Goal: Task Accomplishment & Management: Complete application form

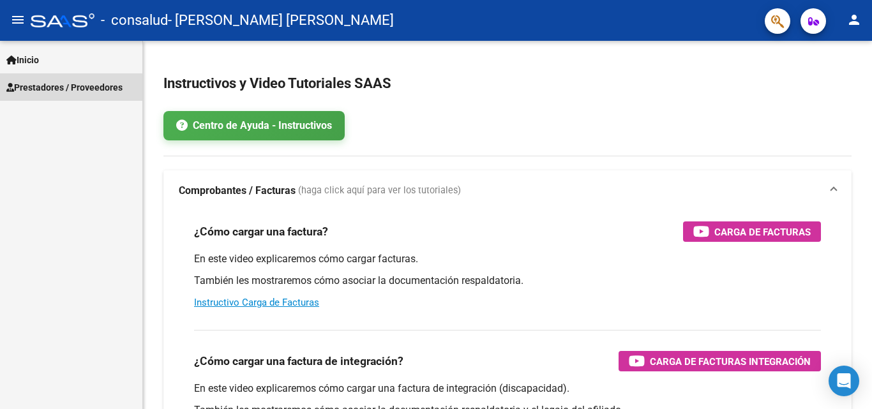
click at [105, 88] on span "Prestadores / Proveedores" at bounding box center [64, 87] width 116 height 14
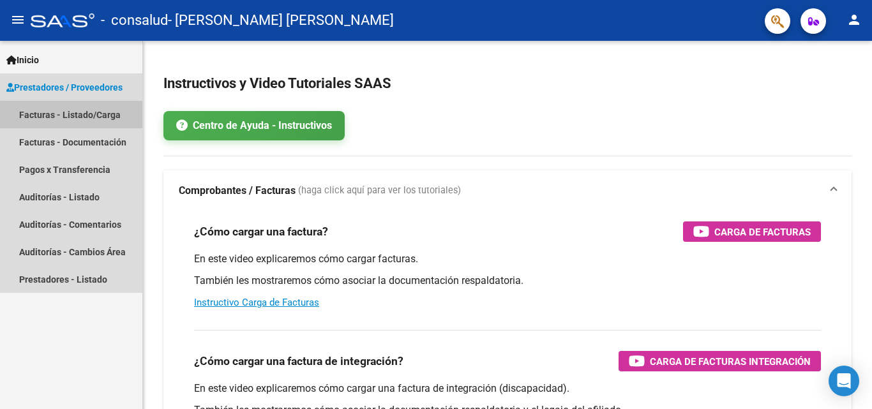
click at [98, 117] on link "Facturas - Listado/Carga" at bounding box center [71, 114] width 142 height 27
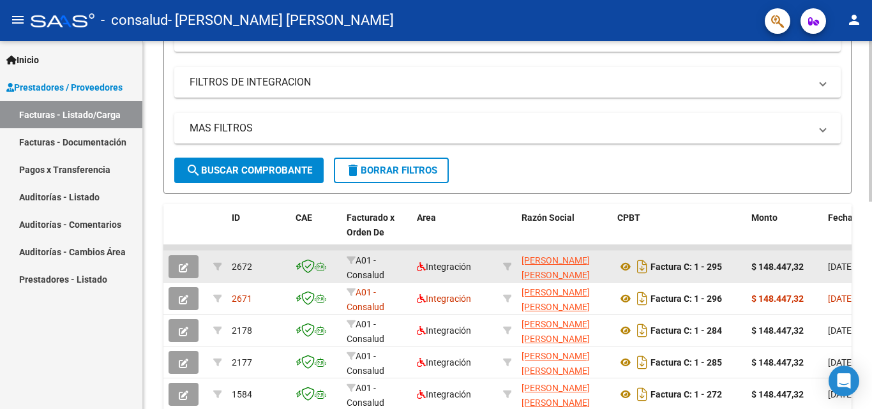
scroll to position [255, 0]
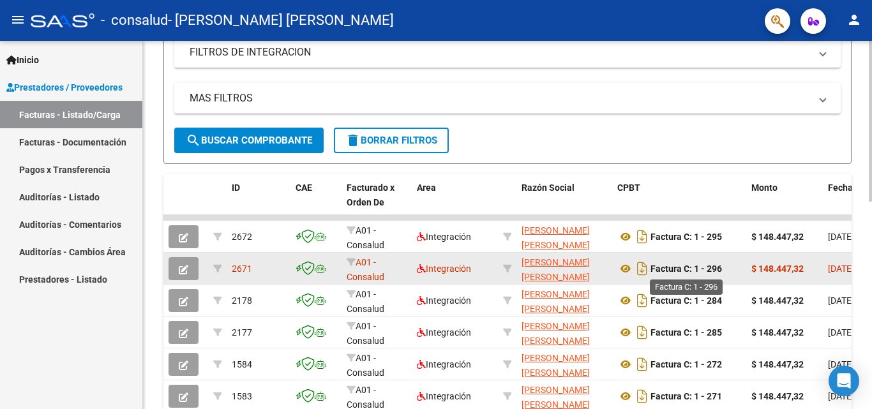
click at [676, 272] on strong "Factura C: 1 - 296" at bounding box center [687, 269] width 72 height 10
click at [171, 262] on button "button" at bounding box center [184, 268] width 30 height 23
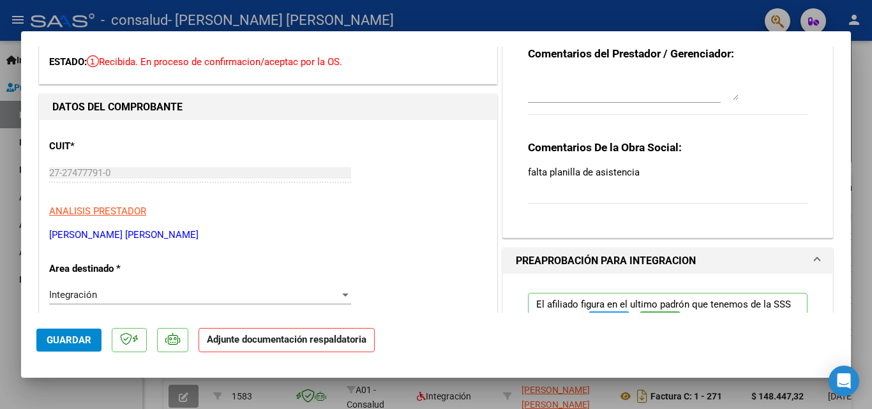
scroll to position [0, 0]
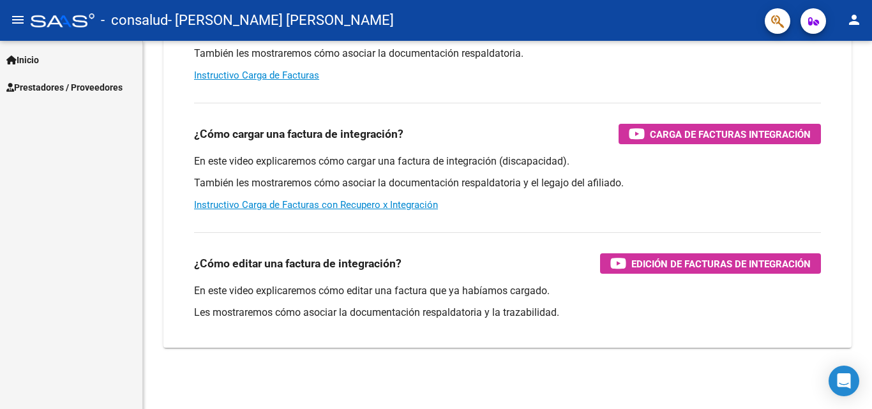
scroll to position [223, 0]
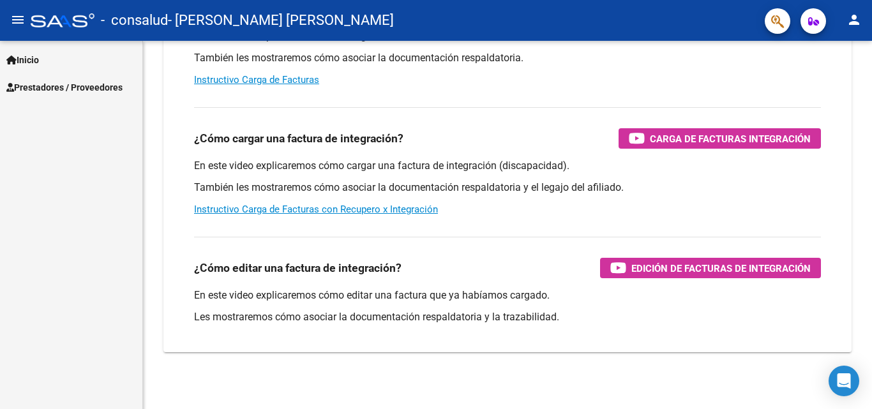
click at [85, 87] on span "Prestadores / Proveedores" at bounding box center [64, 87] width 116 height 14
click at [30, 86] on span "Prestadores / Proveedores" at bounding box center [64, 87] width 116 height 14
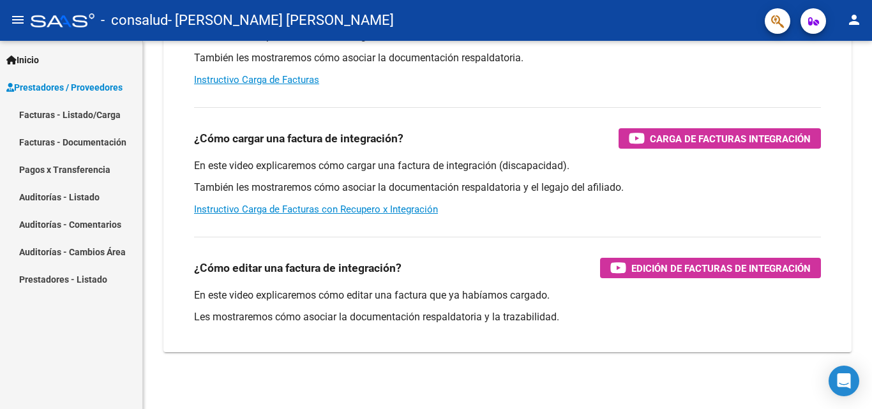
click at [45, 111] on link "Facturas - Listado/Carga" at bounding box center [71, 114] width 142 height 27
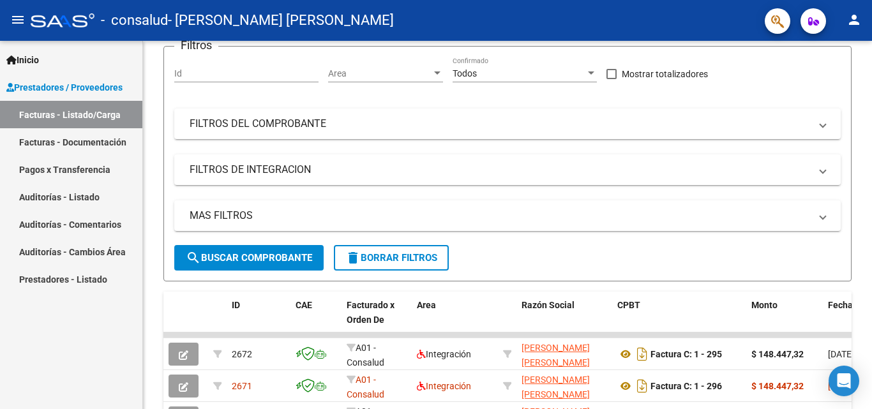
scroll to position [223, 0]
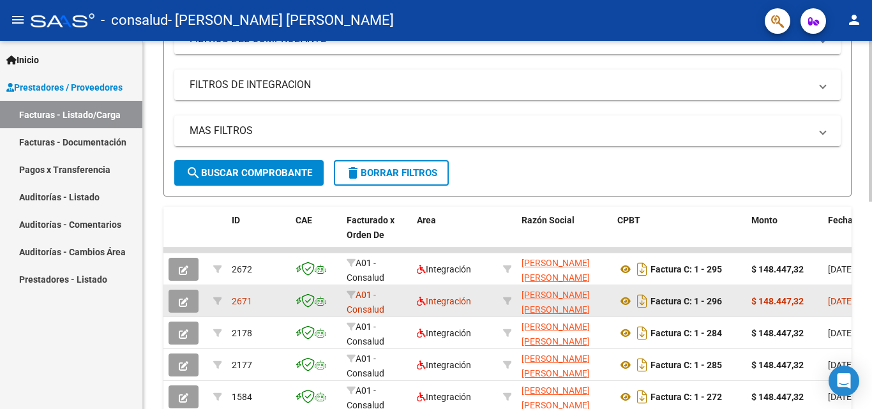
click at [164, 293] on datatable-body-cell at bounding box center [185, 300] width 45 height 31
click at [205, 296] on datatable-body-cell at bounding box center [185, 300] width 45 height 31
click at [182, 304] on icon "button" at bounding box center [184, 303] width 10 height 10
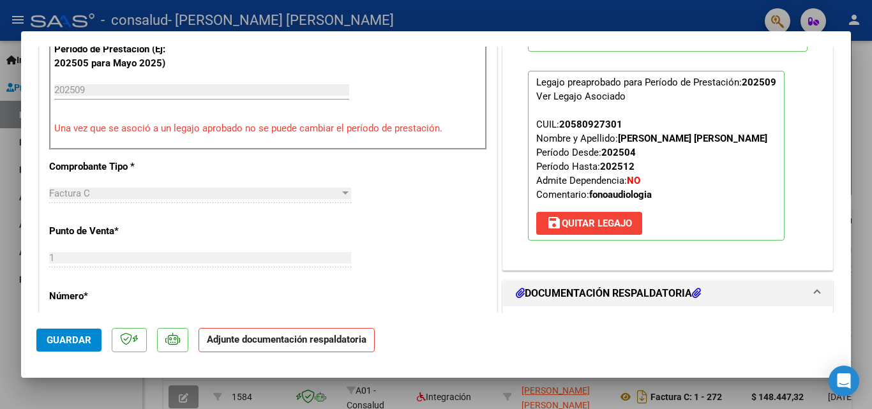
scroll to position [511, 0]
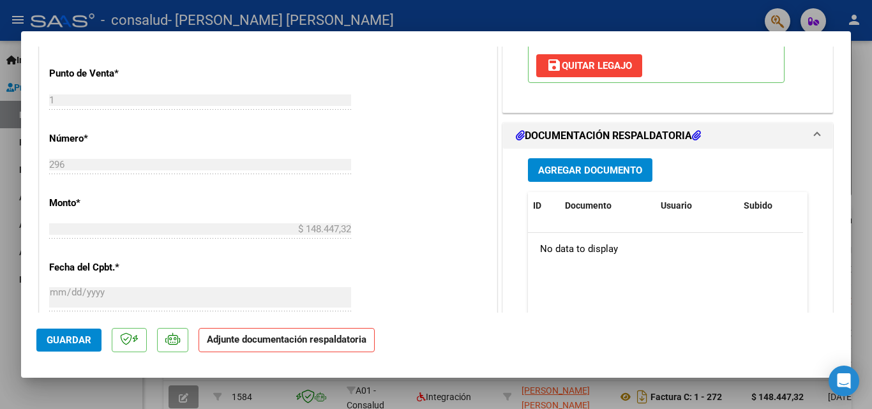
click at [582, 170] on span "Agregar Documento" at bounding box center [590, 170] width 104 height 11
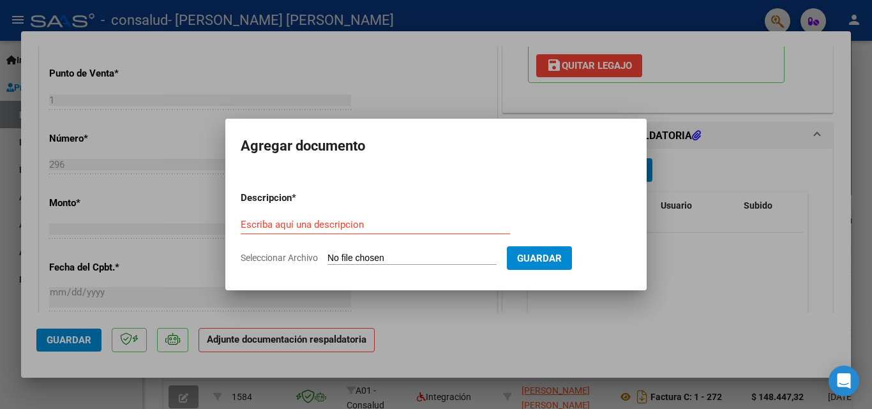
click at [385, 257] on input "Seleccionar Archivo" at bounding box center [412, 259] width 169 height 12
type input "C:\fakepath\A_09_25.pdf"
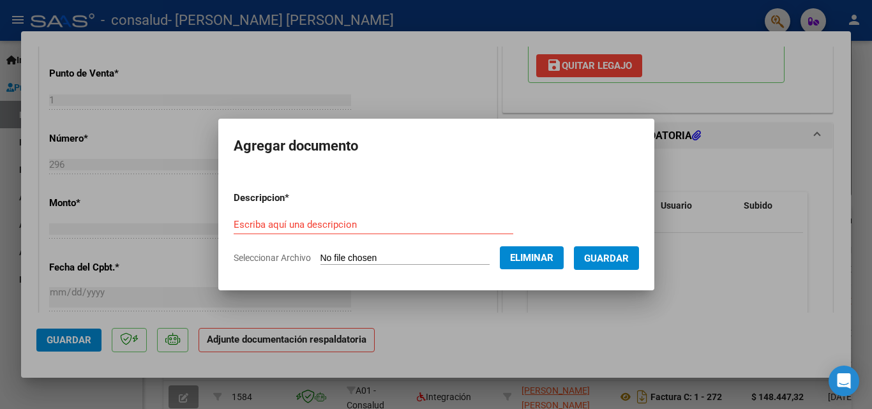
click at [381, 216] on div "Escriba aquí una descripcion" at bounding box center [374, 224] width 280 height 19
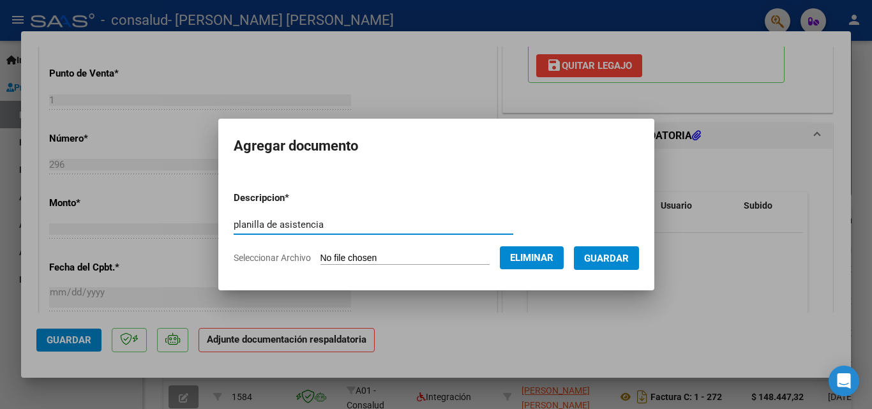
type input "planilla de asistencia"
click at [614, 262] on span "Guardar" at bounding box center [606, 258] width 45 height 11
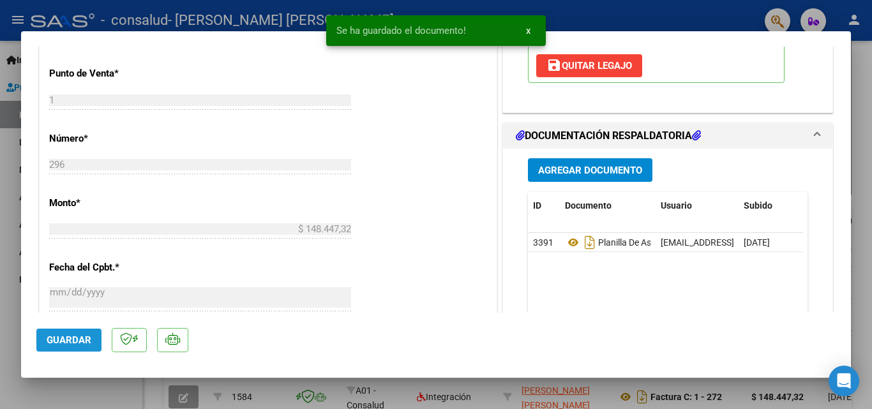
click at [80, 345] on span "Guardar" at bounding box center [69, 340] width 45 height 11
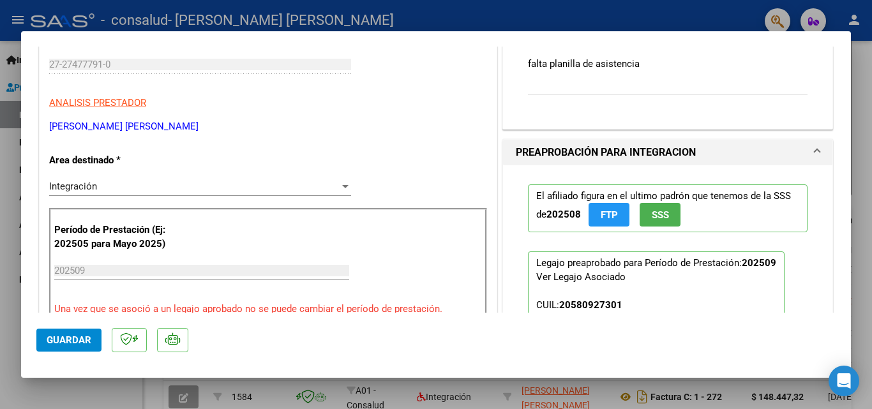
scroll to position [319, 0]
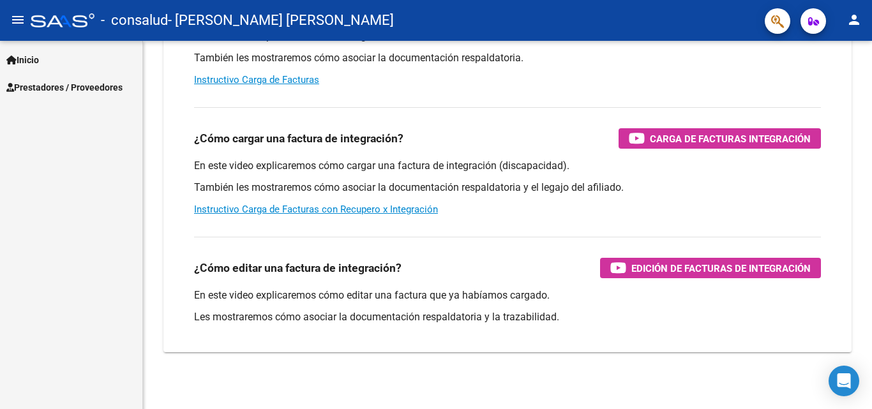
scroll to position [190, 0]
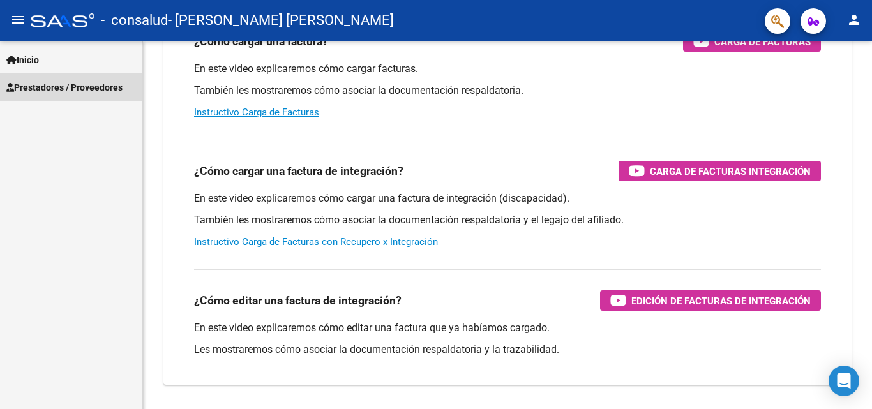
click at [48, 87] on span "Prestadores / Proveedores" at bounding box center [64, 87] width 116 height 14
click at [86, 87] on span "Prestadores / Proveedores" at bounding box center [64, 87] width 116 height 14
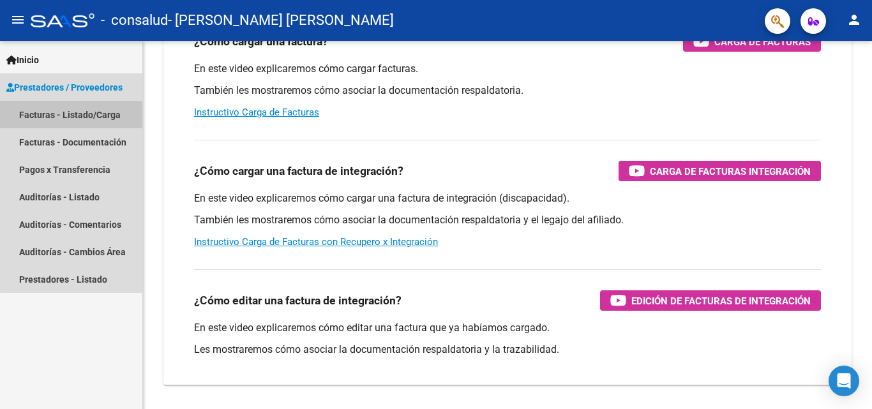
click at [89, 118] on link "Facturas - Listado/Carga" at bounding box center [71, 114] width 142 height 27
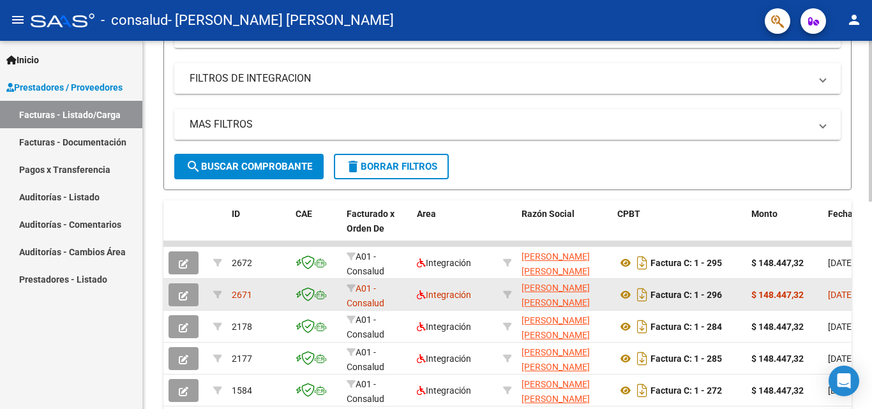
scroll to position [254, 0]
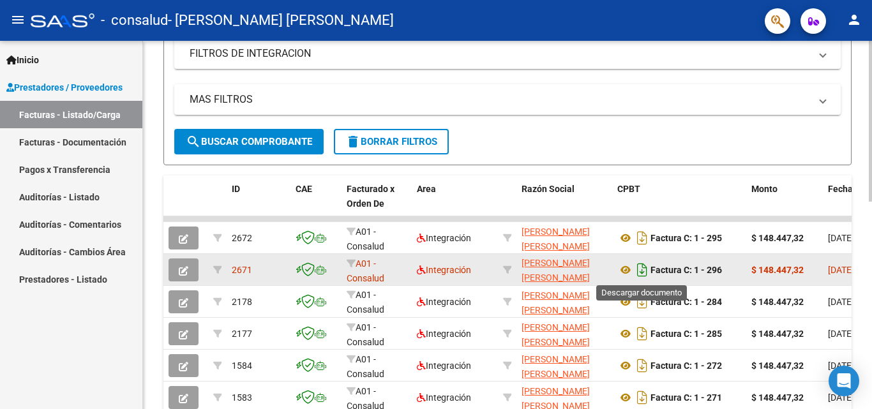
click at [637, 274] on icon "Descargar documento" at bounding box center [642, 270] width 17 height 20
click at [629, 269] on icon at bounding box center [625, 269] width 17 height 15
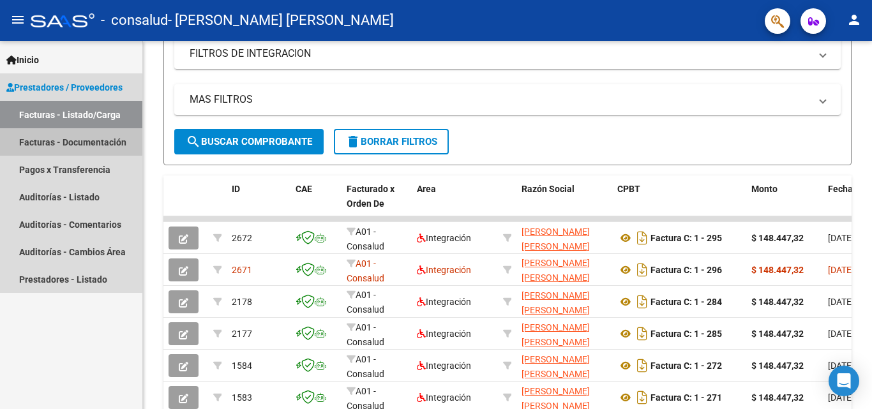
click at [33, 135] on link "Facturas - Documentación" at bounding box center [71, 141] width 142 height 27
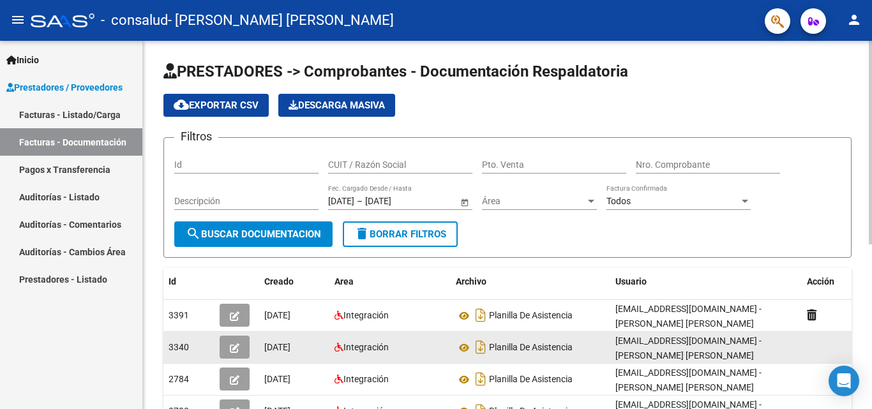
scroll to position [64, 0]
